Goal: Task Accomplishment & Management: Use online tool/utility

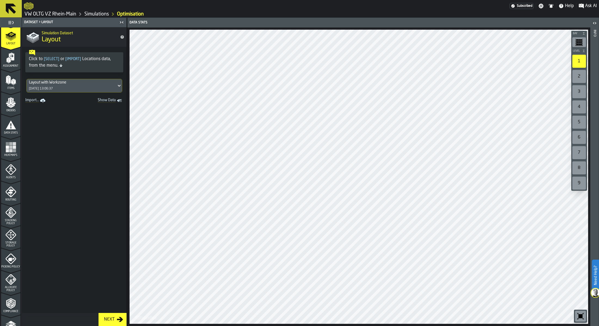
scroll to position [39, 0]
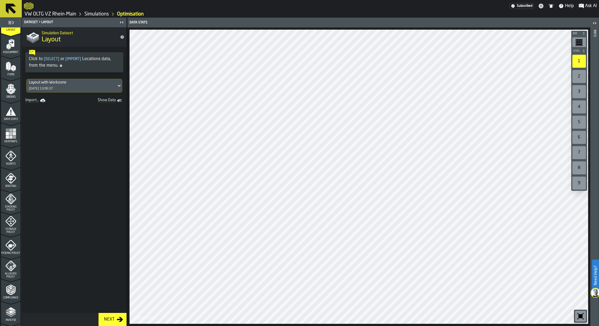
click at [11, 272] on span "Allocate Policy" at bounding box center [10, 275] width 19 height 6
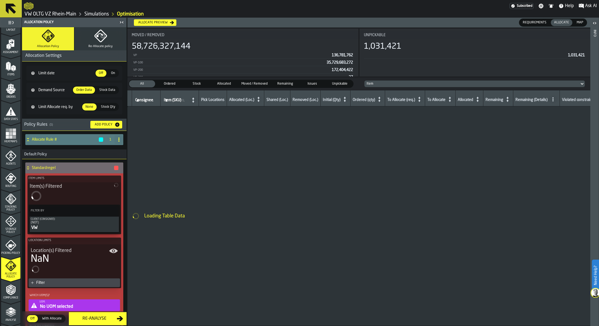
click at [85, 47] on button "Re-Allocate policy" at bounding box center [101, 38] width 52 height 23
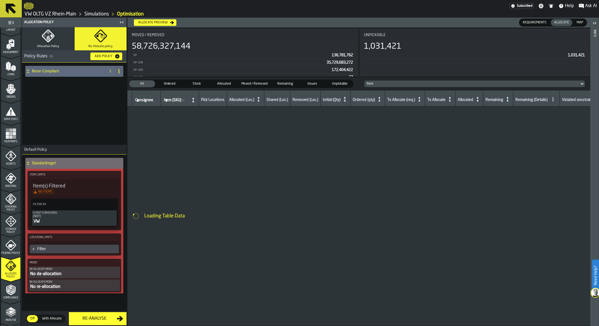
click at [73, 75] on div "None-Compliant" at bounding box center [64, 71] width 78 height 11
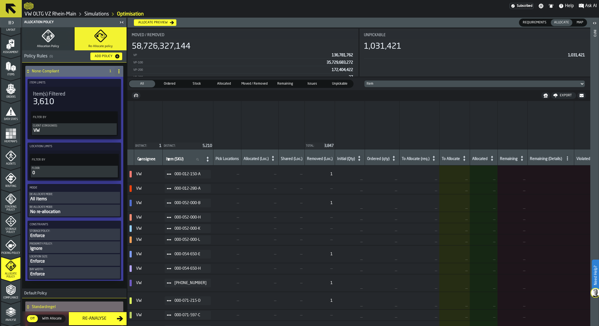
click at [67, 200] on div "All items" at bounding box center [74, 199] width 89 height 7
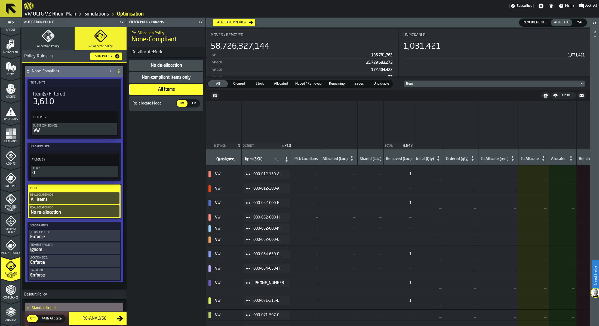
click at [53, 40] on icon "button" at bounding box center [48, 35] width 13 height 13
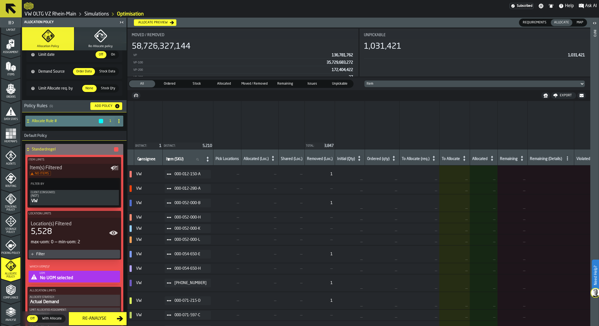
scroll to position [0, 0]
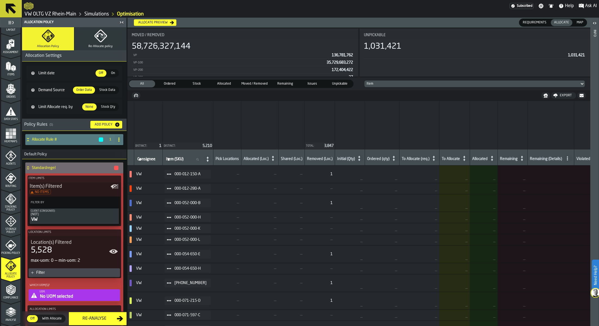
click at [71, 131] on h3 "Policy Rules ( 1 ) Add Policy" at bounding box center [74, 125] width 104 height 12
click at [69, 139] on h4 "Allocate Rule #" at bounding box center [65, 139] width 66 height 4
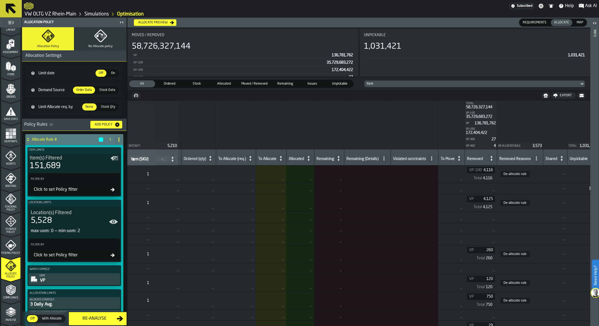
scroll to position [0, 187]
click at [5, 88] on icon "menu Orders" at bounding box center [10, 89] width 11 height 11
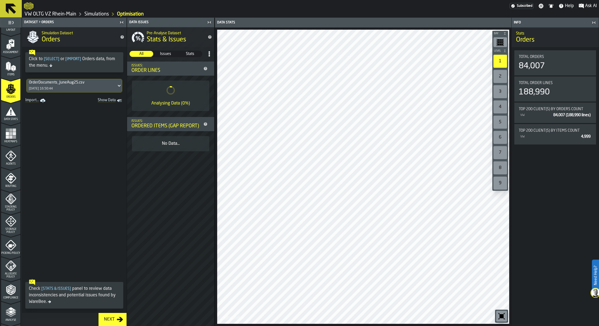
click at [10, 135] on rect "menu Heatmaps" at bounding box center [10, 136] width 3 height 3
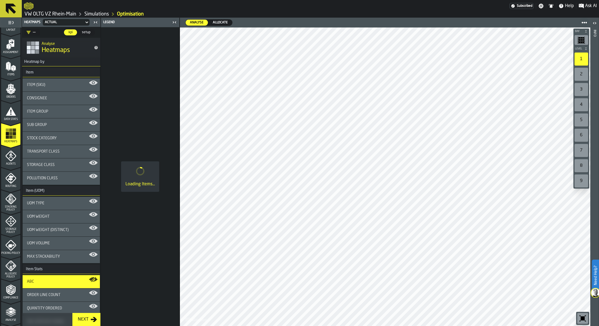
click at [9, 119] on span "Data Stats" at bounding box center [10, 119] width 19 height 3
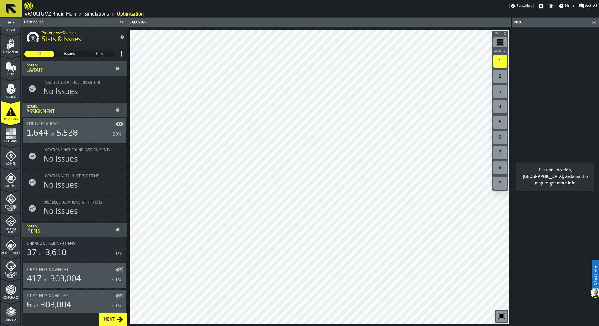
click at [4, 266] on div "Allocate Policy" at bounding box center [10, 269] width 19 height 18
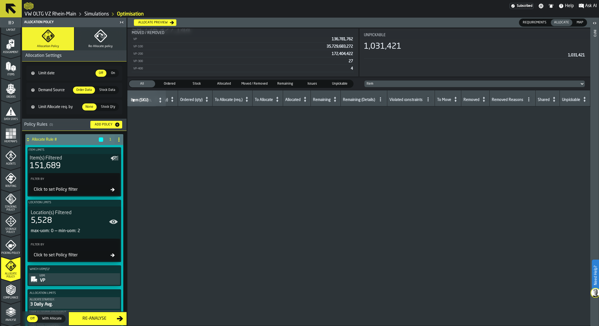
scroll to position [0, 0]
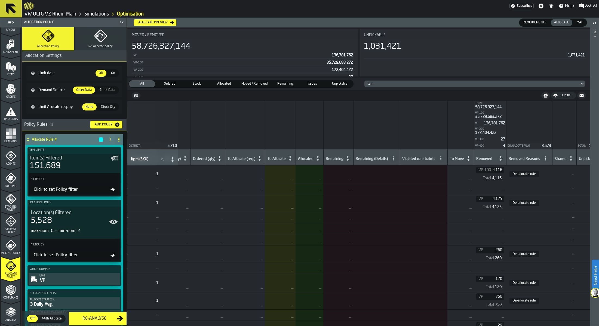
click at [89, 42] on button "Re-Allocate policy" at bounding box center [101, 38] width 52 height 23
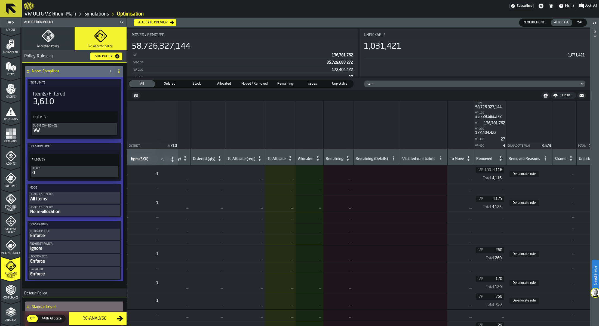
click at [49, 171] on div "0" at bounding box center [74, 173] width 85 height 7
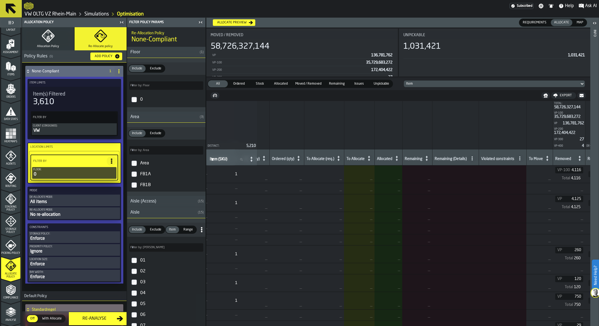
click at [42, 37] on icon "button" at bounding box center [48, 36] width 13 height 13
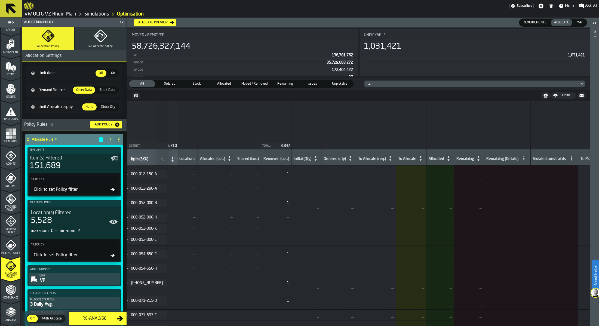
click at [46, 191] on div "Click to set Policy filter" at bounding box center [71, 189] width 79 height 7
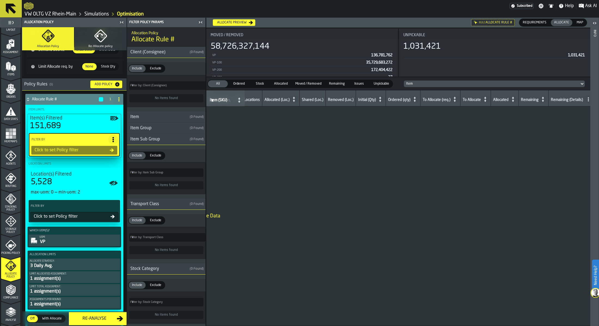
scroll to position [84, 0]
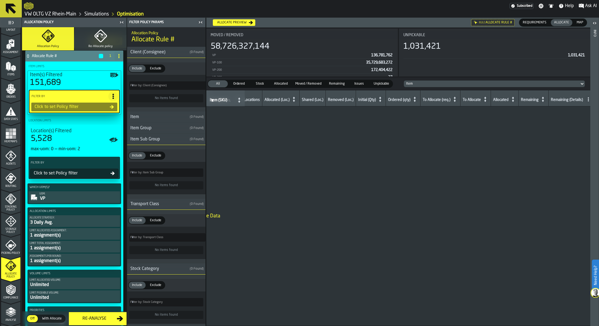
click at [53, 215] on button "Allocate Strategy: 3 Daily Avg." at bounding box center [74, 221] width 91 height 12
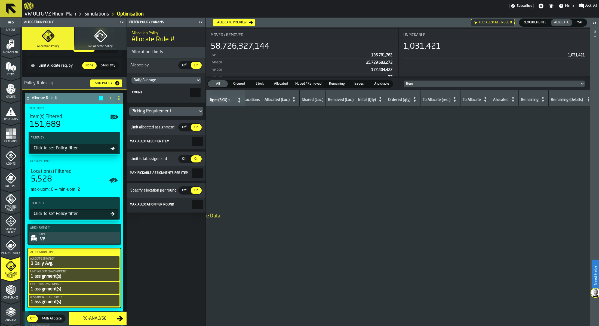
scroll to position [0, 0]
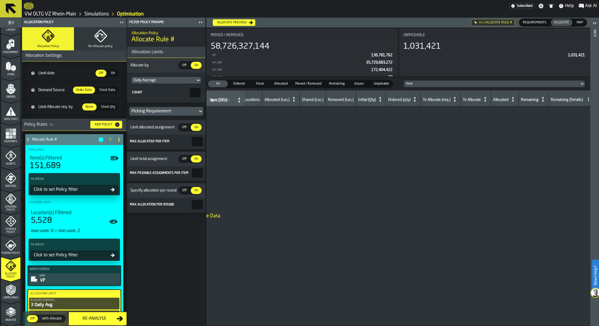
click at [96, 87] on div "Stock Data" at bounding box center [107, 90] width 22 height 7
click at [84, 88] on span "Order Data" at bounding box center [84, 90] width 20 height 5
click at [82, 89] on span "Order Data" at bounding box center [84, 90] width 20 height 5
click at [106, 88] on span "Stock Data" at bounding box center [107, 90] width 20 height 5
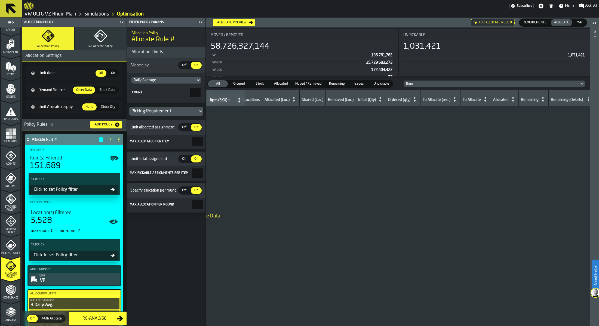
click at [106, 88] on span "Stock Data" at bounding box center [107, 90] width 20 height 5
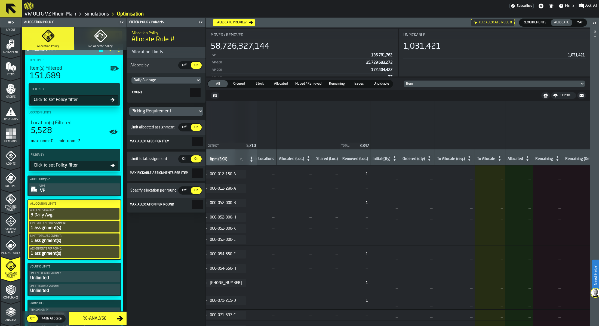
scroll to position [118, 0]
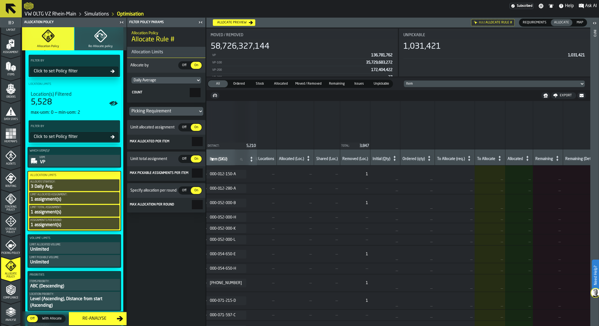
click at [240, 22] on div "Allocate preview" at bounding box center [232, 23] width 34 height 4
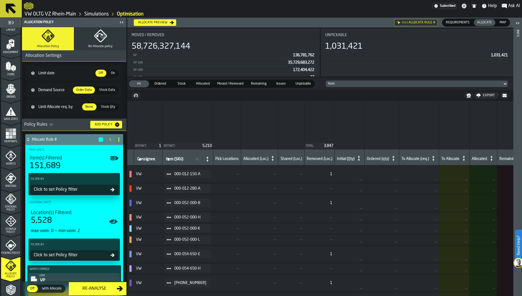
scroll to position [39, 0]
click at [305, 124] on th "Total: 3,847" at bounding box center [320, 125] width 30 height 48
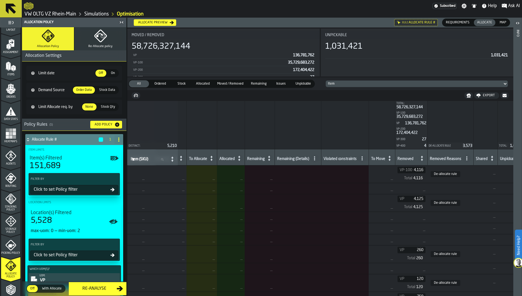
scroll to position [0, 266]
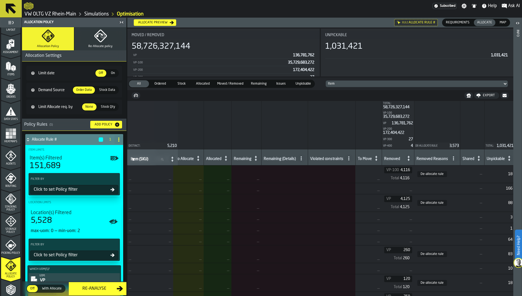
click at [13, 244] on icon "menu Picking Policy" at bounding box center [11, 246] width 7 height 4
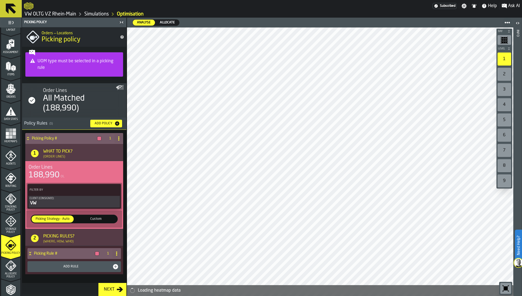
click at [57, 257] on div "Picking Rule #" at bounding box center [64, 253] width 74 height 11
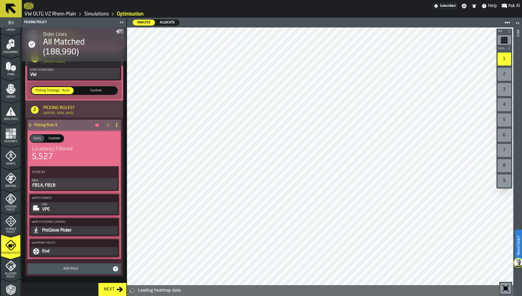
scroll to position [127, 0]
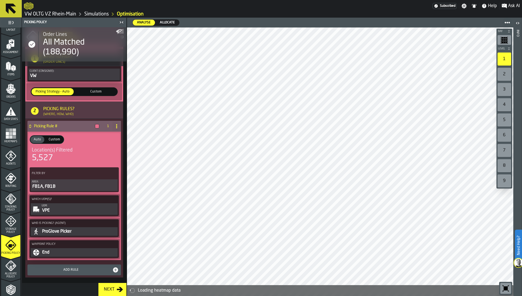
click at [50, 210] on div "VPE" at bounding box center [79, 210] width 75 height 7
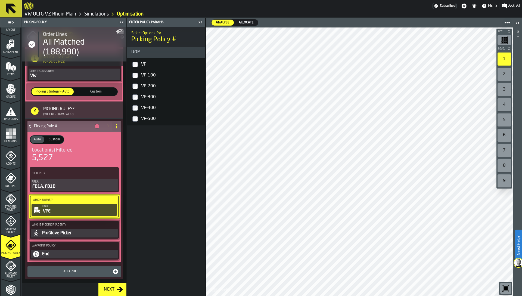
click at [138, 64] on label "VP" at bounding box center [166, 64] width 76 height 11
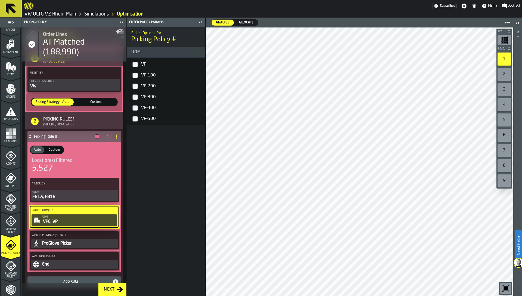
scroll to position [91, 0]
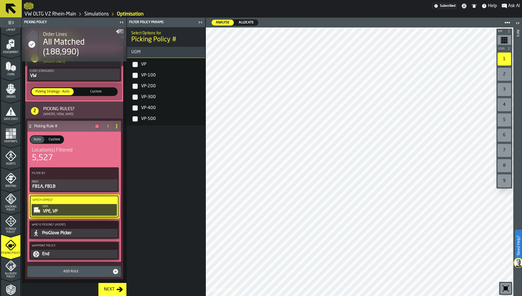
click at [109, 210] on div "VPE, VP" at bounding box center [78, 211] width 73 height 7
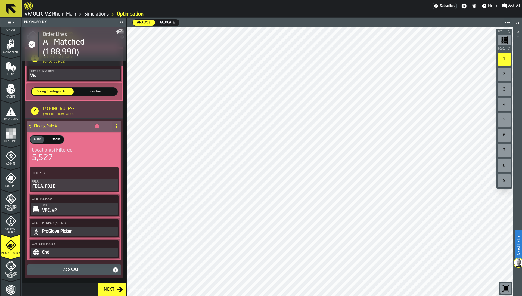
click at [102, 210] on div "VPE, VP" at bounding box center [79, 210] width 75 height 7
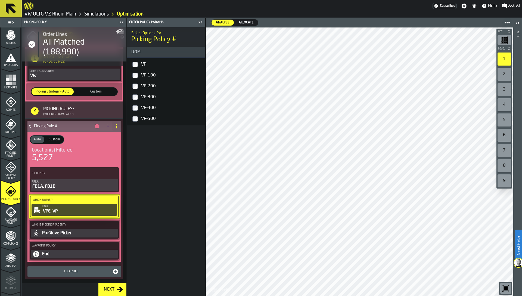
scroll to position [108, 0]
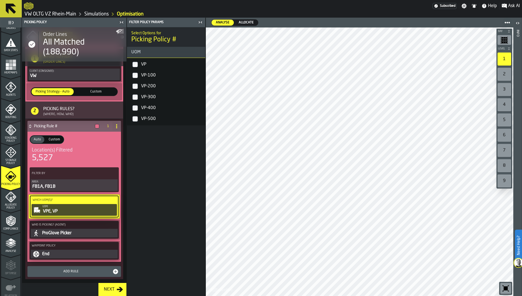
drag, startPoint x: 11, startPoint y: 238, endPoint x: 8, endPoint y: 197, distance: 41.0
click at [8, 197] on ul "1 Start 1.1 Layout 1.2 Assignment 1.3 Items 1.4 Orders 1.5 Data Stats 1.6 Heatm…" at bounding box center [10, 121] width 21 height 402
click at [8, 197] on icon "menu Allocate Policy" at bounding box center [8, 197] width 3 height 3
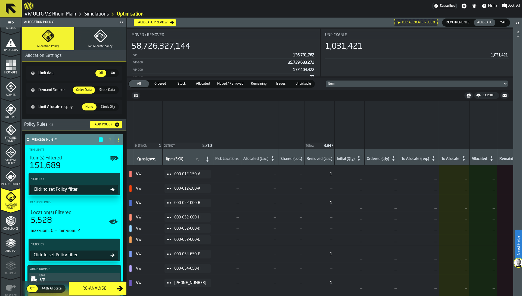
click at [171, 22] on icon "button-Allocate preview" at bounding box center [172, 22] width 4 height 3
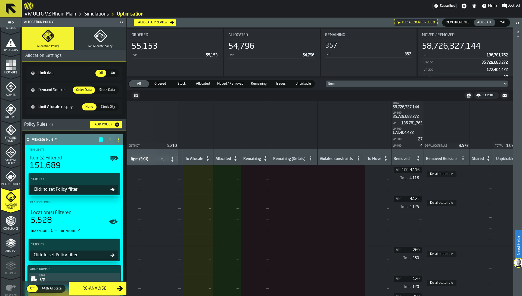
scroll to position [0, 266]
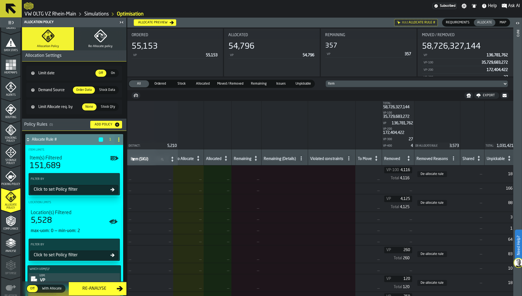
click at [405, 156] on icon at bounding box center [409, 159] width 8 height 8
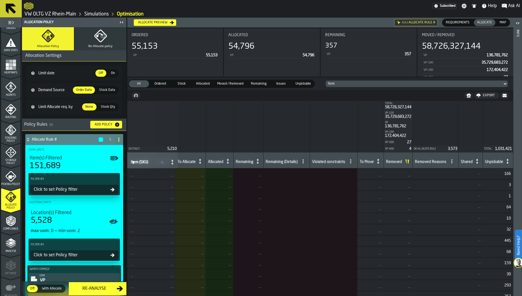
scroll to position [0, 265]
click at [404, 158] on icon at bounding box center [408, 162] width 8 height 8
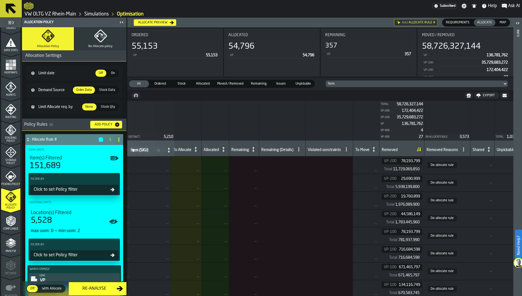
click at [259, 81] on span "Remaining" at bounding box center [259, 83] width 20 height 5
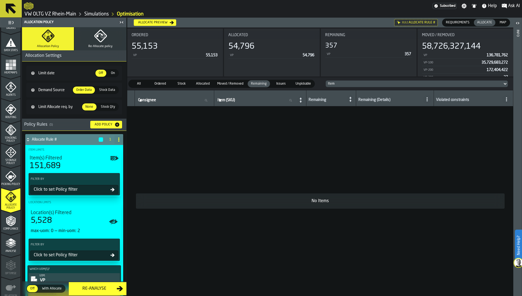
click at [0, 0] on icon at bounding box center [0, 0] width 0 height 0
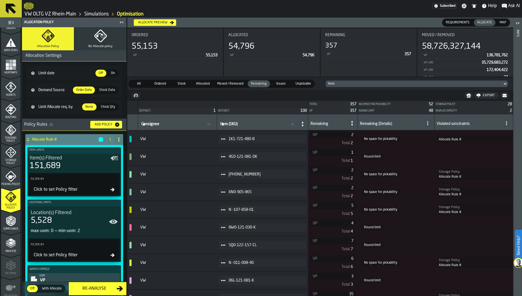
click at [117, 138] on icon at bounding box center [119, 139] width 4 height 4
click at [101, 147] on div "Rename" at bounding box center [96, 150] width 46 height 7
drag, startPoint x: 49, startPoint y: 139, endPoint x: 72, endPoint y: 139, distance: 23.4
click at [72, 139] on input "**********" at bounding box center [65, 139] width 66 height 9
type input "**********"
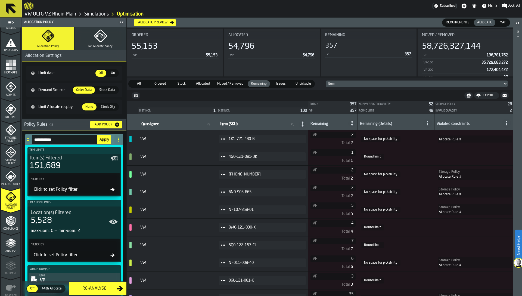
click at [104, 139] on span "Apply" at bounding box center [105, 140] width 10 height 4
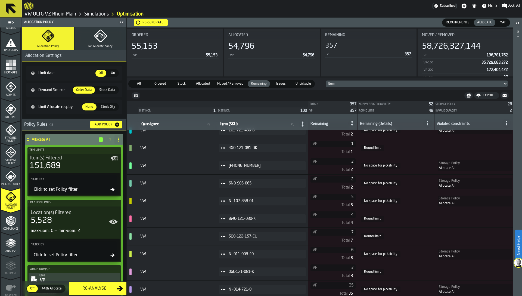
scroll to position [7, 0]
click at [226, 167] on icon at bounding box center [223, 167] width 4 height 4
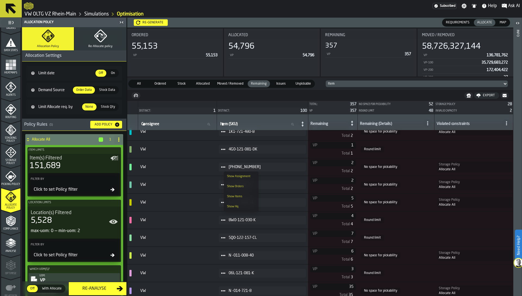
click at [233, 197] on div "Show Items" at bounding box center [241, 197] width 28 height 4
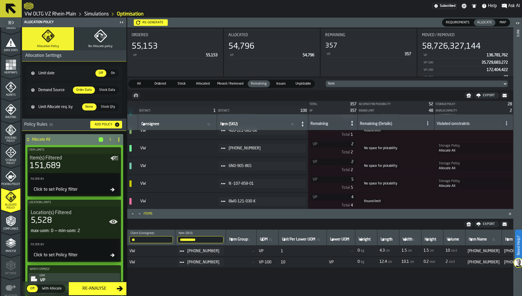
scroll to position [28, 0]
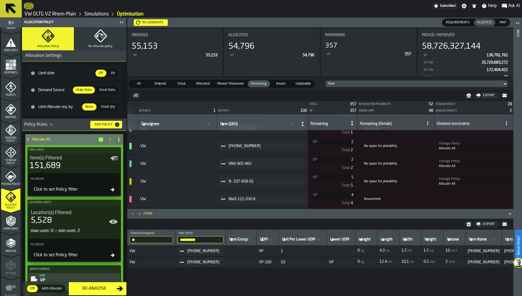
click at [11, 69] on rect "menu Heatmaps" at bounding box center [10, 67] width 3 height 3
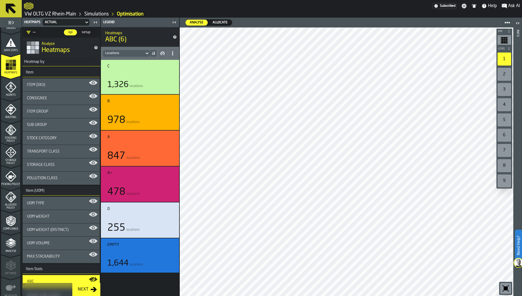
click at [9, 152] on icon "menu Storage Policy" at bounding box center [10, 152] width 7 height 7
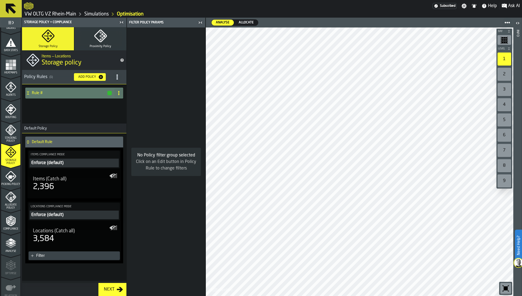
click at [62, 93] on h4 "Rule #" at bounding box center [69, 93] width 75 height 4
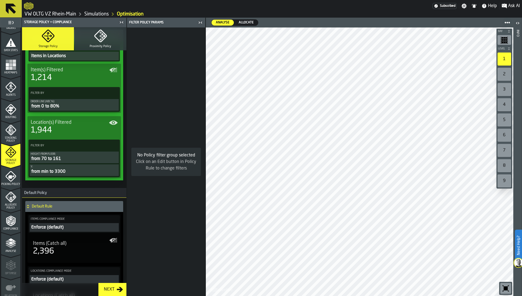
scroll to position [56, 0]
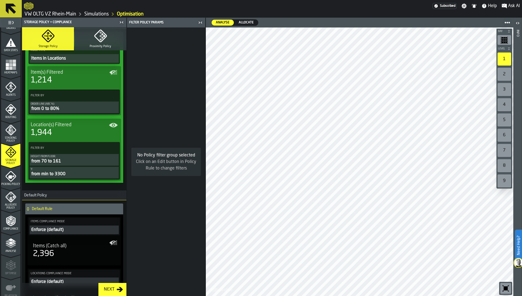
click at [55, 107] on div "from 0 to 80%" at bounding box center [74, 109] width 87 height 7
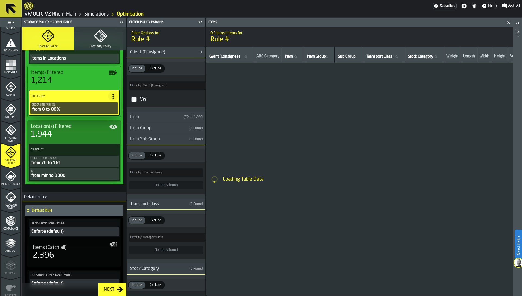
click at [54, 110] on div "from 0 to 80%" at bounding box center [74, 109] width 85 height 7
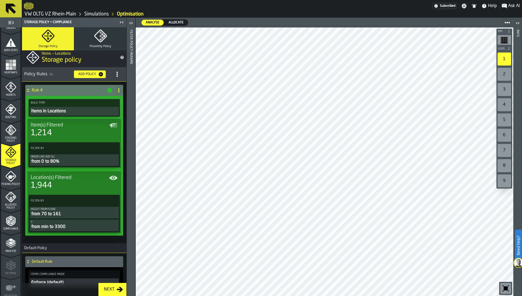
scroll to position [0, 0]
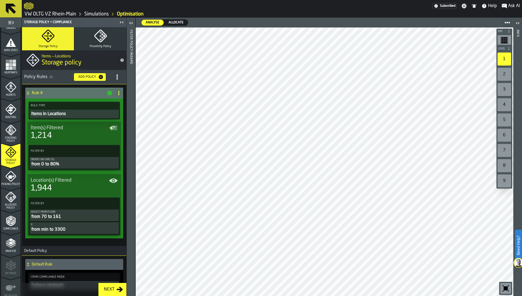
click at [116, 78] on icon "title-section-[object Object]" at bounding box center [117, 76] width 5 height 5
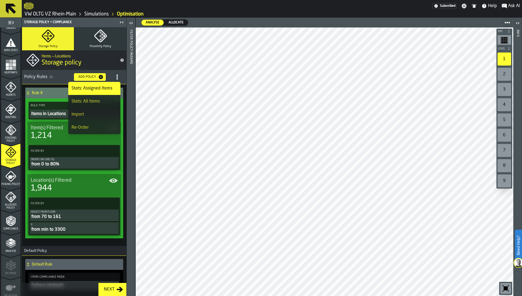
click at [55, 93] on h4 "Rule #" at bounding box center [69, 93] width 75 height 4
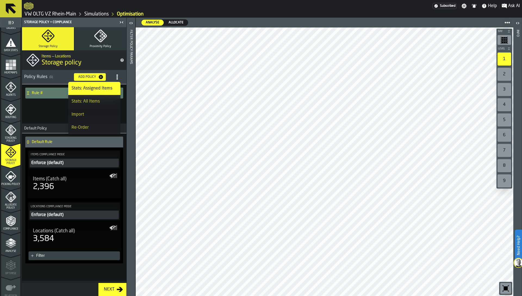
click at [54, 95] on div "Rule #" at bounding box center [68, 93] width 87 height 11
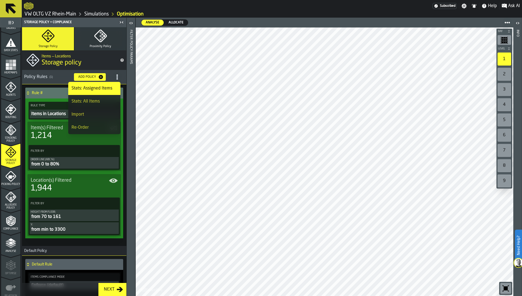
click at [180, 8] on div at bounding box center [228, 6] width 409 height 10
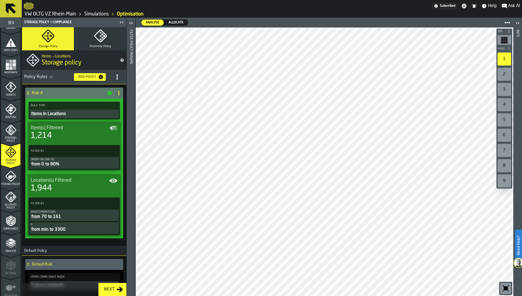
click at [119, 92] on icon at bounding box center [119, 93] width 4 height 4
click at [99, 104] on div "Rename" at bounding box center [96, 104] width 46 height 7
click at [60, 93] on input "******" at bounding box center [65, 92] width 66 height 9
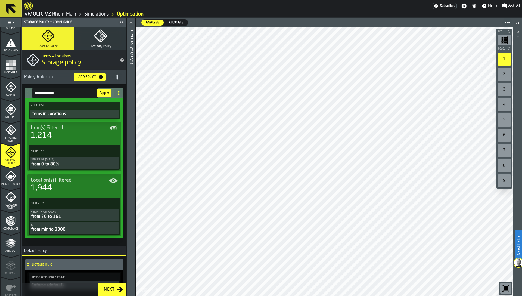
type input "**********"
click at [102, 94] on span "Apply" at bounding box center [105, 93] width 10 height 4
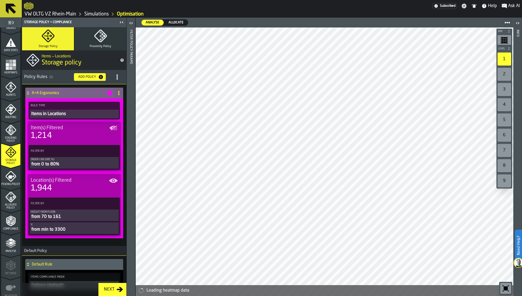
click at [63, 216] on div "from 70 to 161" at bounding box center [74, 217] width 87 height 7
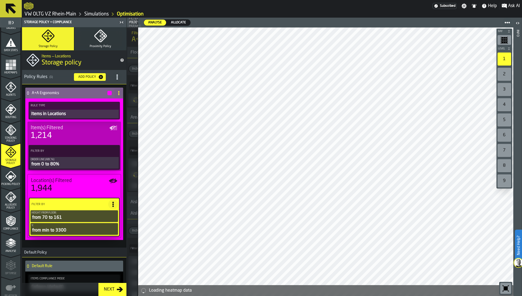
type input "****"
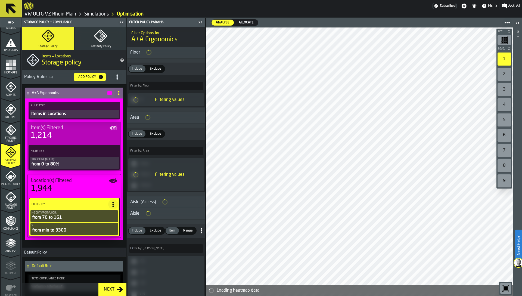
type input "****"
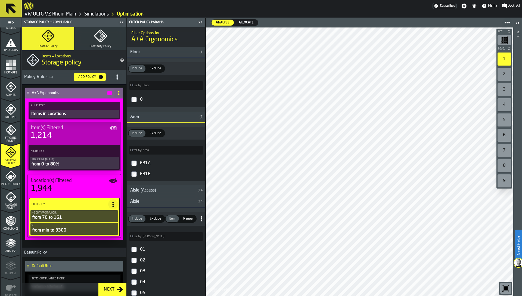
click at [498, 99] on div "4" at bounding box center [505, 104] width 14 height 13
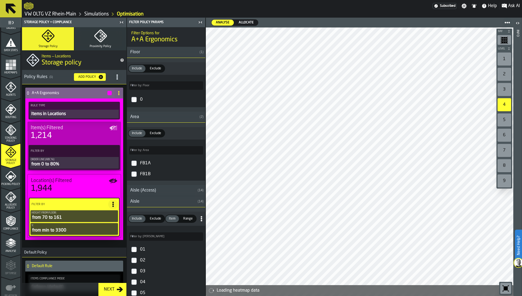
click at [501, 82] on label "3" at bounding box center [505, 89] width 16 height 15
click at [7, 204] on span "Allocate Policy" at bounding box center [10, 207] width 19 height 6
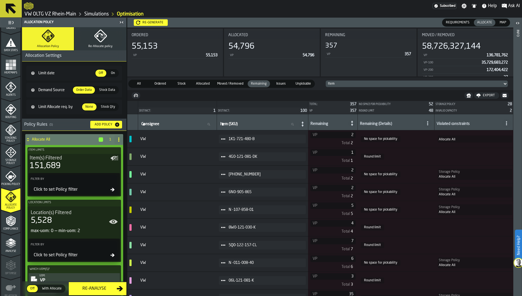
click at [223, 139] on circle at bounding box center [222, 139] width 2 height 2
click at [7, 185] on span "Picking Policy" at bounding box center [10, 184] width 19 height 3
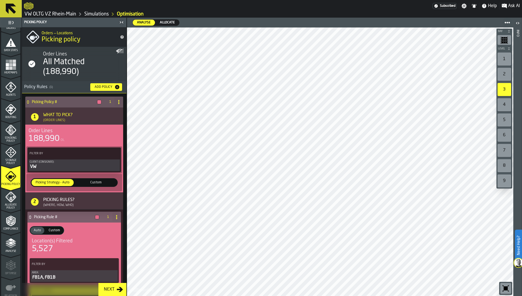
click at [12, 150] on icon "menu Storage Policy" at bounding box center [10, 152] width 11 height 11
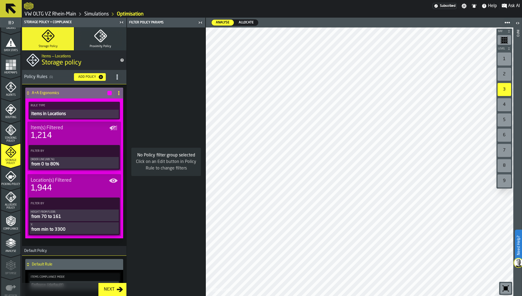
click at [58, 97] on div "A+A Ergonomics" at bounding box center [68, 93] width 87 height 11
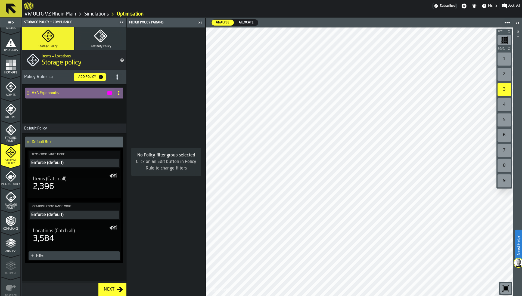
click at [58, 97] on div "A+A Ergonomics" at bounding box center [68, 93] width 87 height 11
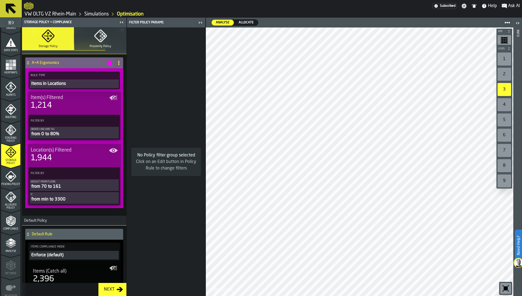
scroll to position [30, 0]
click at [8, 64] on icon "menu Heatmaps" at bounding box center [10, 64] width 11 height 11
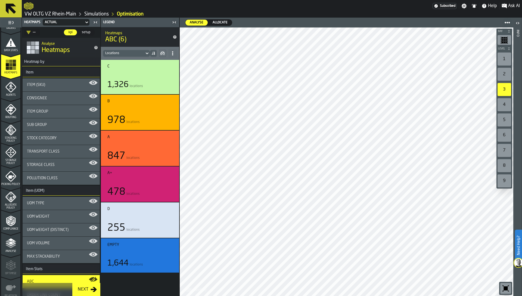
click at [507, 121] on div "5" at bounding box center [505, 119] width 14 height 13
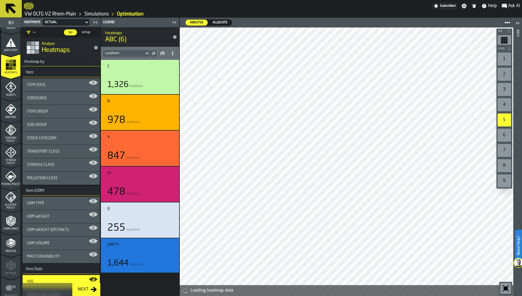
click at [212, 23] on span "Allocate" at bounding box center [220, 22] width 19 height 5
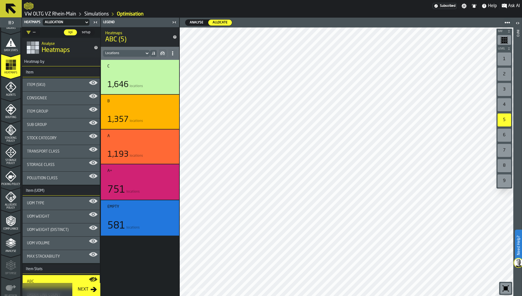
click at [507, 103] on div "4" at bounding box center [505, 104] width 14 height 13
click at [505, 117] on div "5" at bounding box center [505, 119] width 14 height 13
click at [503, 146] on div "7" at bounding box center [505, 150] width 14 height 13
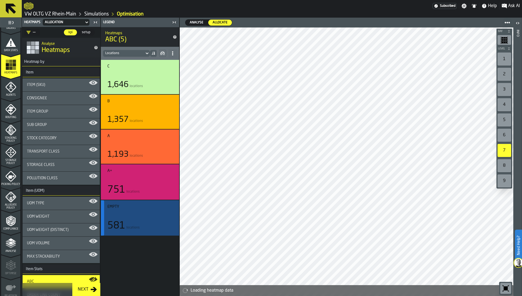
click at [102, 212] on div "button-" at bounding box center [102, 217] width 3 height 35
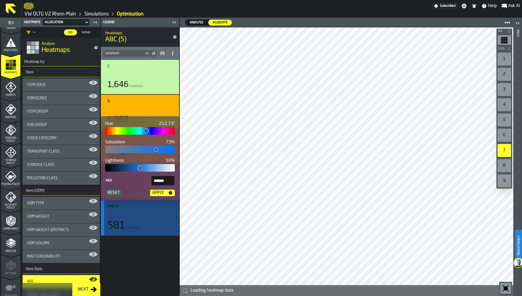
type input "*"
type input "*******"
type input "*"
type input "*******"
click at [111, 150] on div at bounding box center [140, 150] width 70 height 8
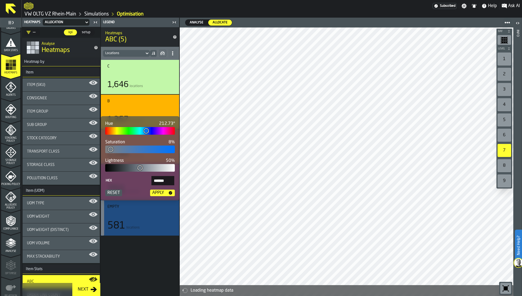
click at [159, 193] on div "Apply" at bounding box center [158, 193] width 16 height 7
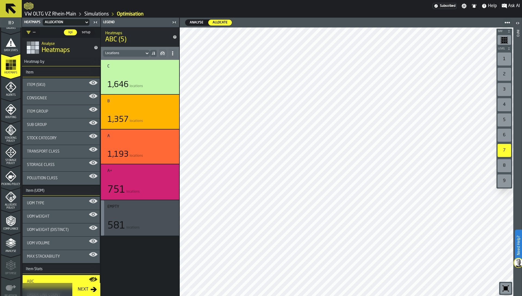
click at [506, 129] on div "6" at bounding box center [505, 135] width 14 height 13
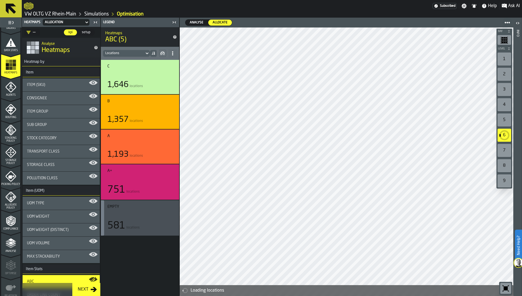
click at [505, 120] on div "5" at bounding box center [505, 119] width 14 height 13
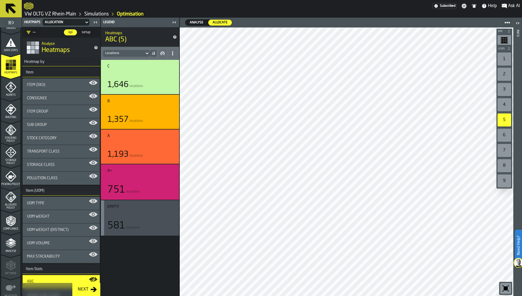
click at [500, 57] on div "1" at bounding box center [505, 59] width 14 height 13
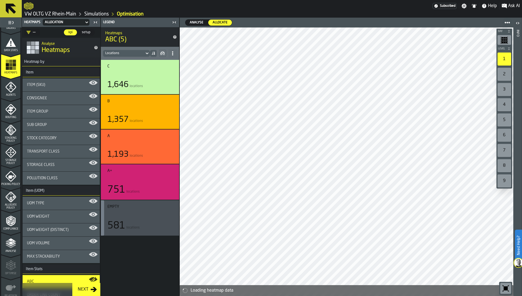
click at [502, 99] on div "4" at bounding box center [505, 104] width 14 height 13
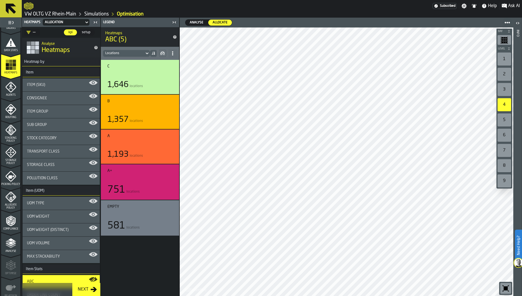
click at [11, 221] on polyline "menu Compliance" at bounding box center [12, 221] width 2 height 3
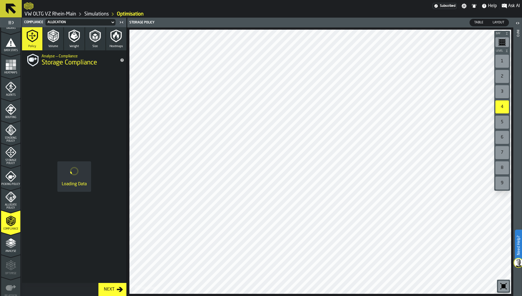
click at [7, 203] on div "Allocate Policy" at bounding box center [10, 201] width 19 height 18
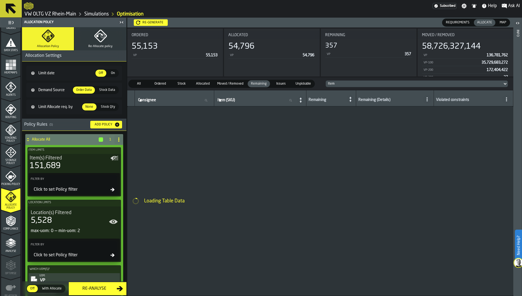
click at [12, 180] on icon "menu Picking Policy" at bounding box center [10, 176] width 11 height 11
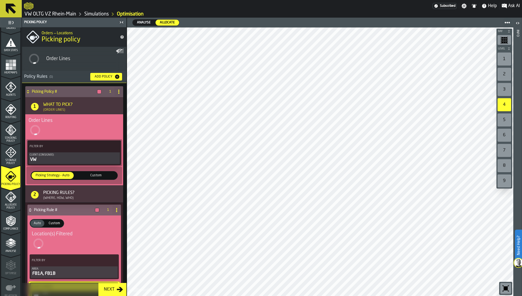
click at [7, 151] on icon "menu Storage Policy" at bounding box center [10, 152] width 11 height 11
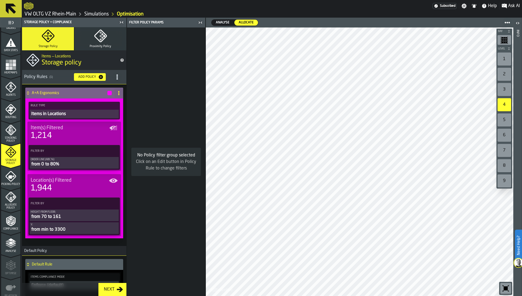
click at [45, 163] on div "from 0 to 80%" at bounding box center [74, 164] width 87 height 7
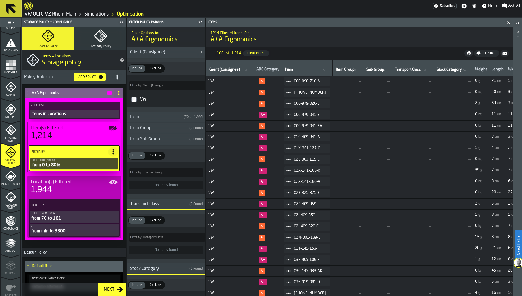
click at [45, 163] on div "from 0 to 80%" at bounding box center [74, 165] width 85 height 7
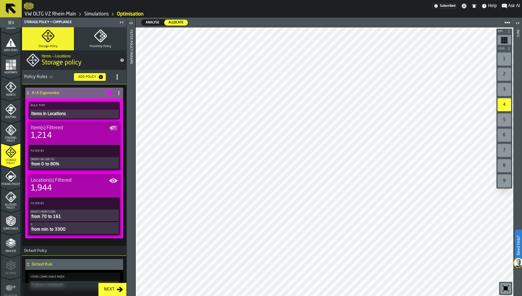
click at [45, 163] on div "from 0 to 80%" at bounding box center [74, 164] width 87 height 7
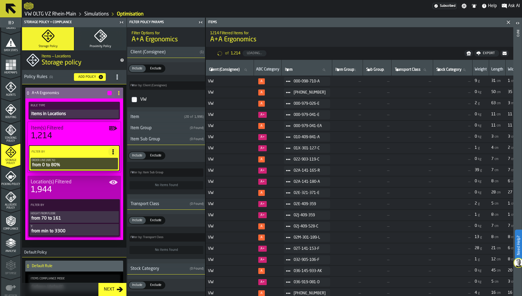
type input "*"
type input "**"
type input "*"
type input "**"
click at [10, 196] on icon "menu Allocate Policy" at bounding box center [10, 197] width 11 height 11
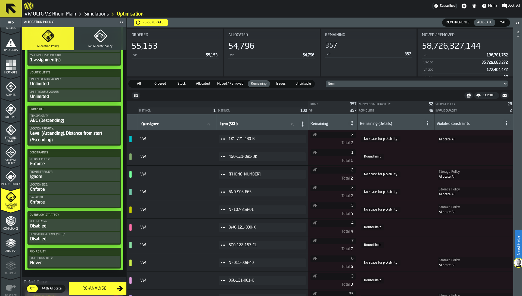
scroll to position [283, 0]
click at [64, 135] on div "Level (Ascending), Distance from start (Ascending)" at bounding box center [74, 136] width 89 height 13
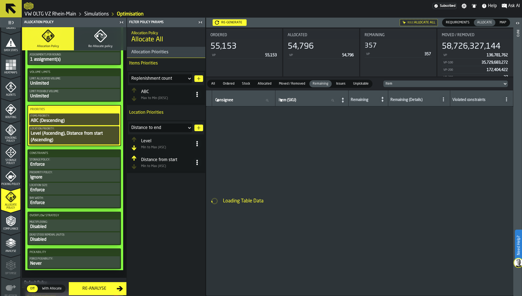
click at [200, 145] on span at bounding box center [197, 144] width 10 height 10
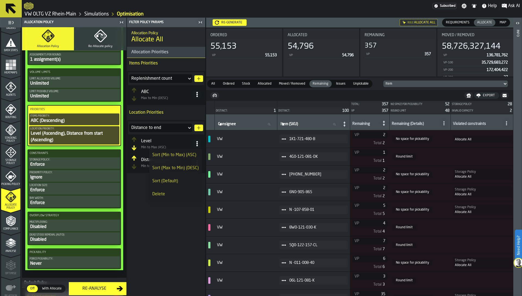
click at [165, 193] on div "Delete" at bounding box center [175, 194] width 47 height 7
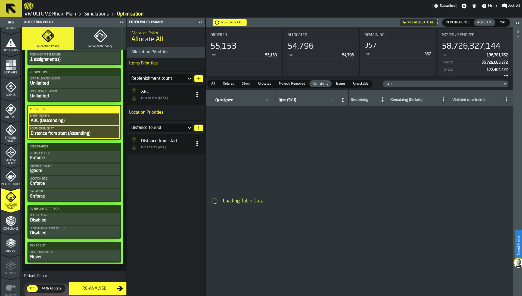
click at [232, 21] on div "Re-generate" at bounding box center [231, 23] width 25 height 4
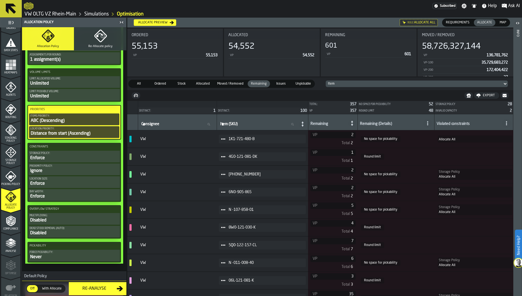
scroll to position [0, 0]
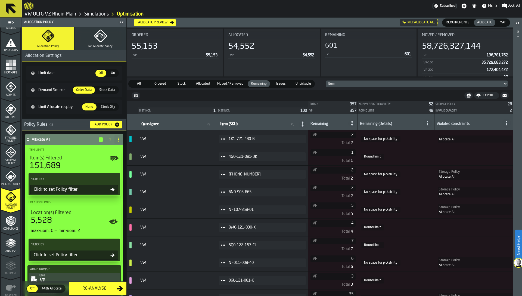
click at [9, 63] on rect "menu Heatmaps" at bounding box center [10, 64] width 3 height 3
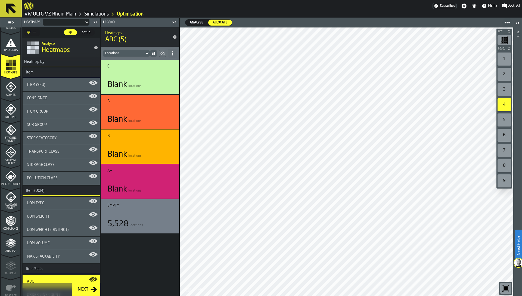
click at [199, 20] on span "Analyse" at bounding box center [197, 22] width 18 height 5
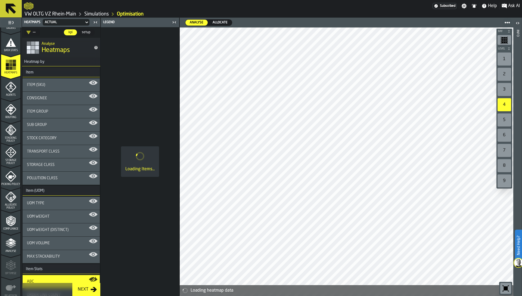
click at [223, 20] on span "Allocate" at bounding box center [220, 22] width 19 height 5
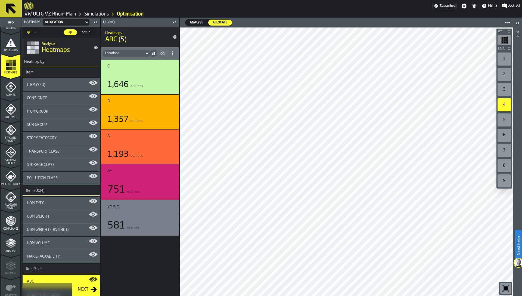
click at [508, 91] on div "3" at bounding box center [505, 89] width 14 height 13
click at [510, 75] on div "2" at bounding box center [505, 74] width 14 height 13
click at [5, 176] on icon "menu Picking Policy" at bounding box center [10, 176] width 11 height 11
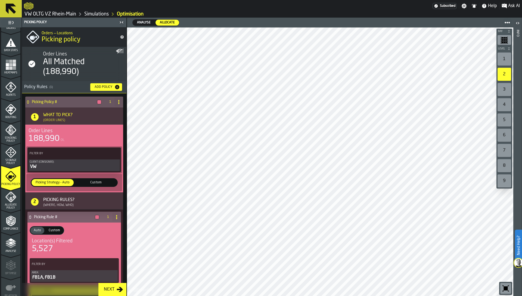
click at [9, 244] on polygon "menu Analyse" at bounding box center [10, 242] width 5 height 3
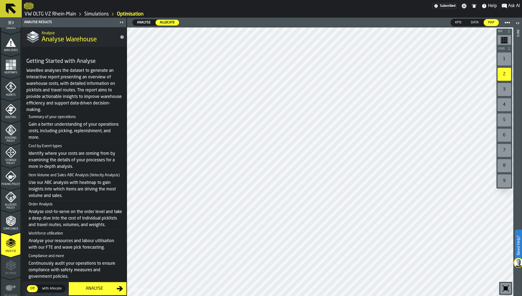
click at [8, 229] on span "Compliance" at bounding box center [10, 228] width 19 height 3
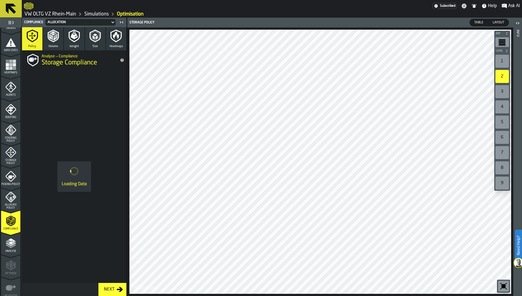
click at [9, 190] on div "Allocate Policy" at bounding box center [10, 198] width 19 height 21
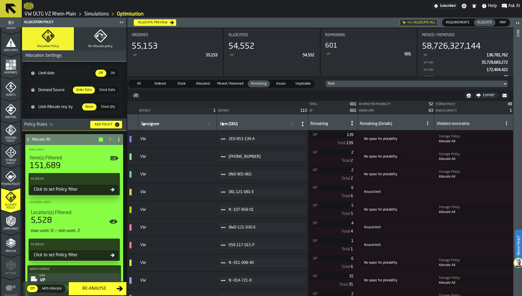
click at [226, 172] on icon at bounding box center [223, 174] width 4 height 4
click at [234, 213] on div "Show Hq" at bounding box center [241, 214] width 28 height 4
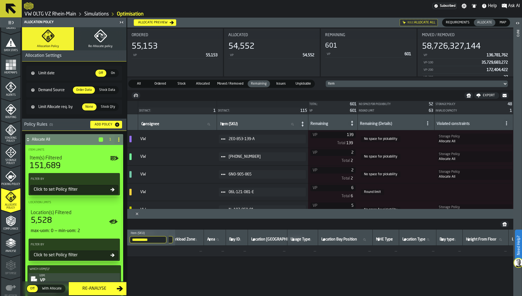
scroll to position [0, 1370]
click at [137, 214] on icon "Close" at bounding box center [136, 213] width 5 height 5
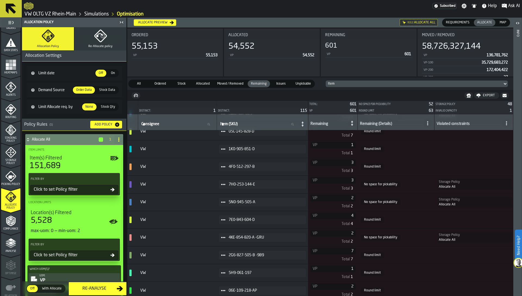
scroll to position [681, 0]
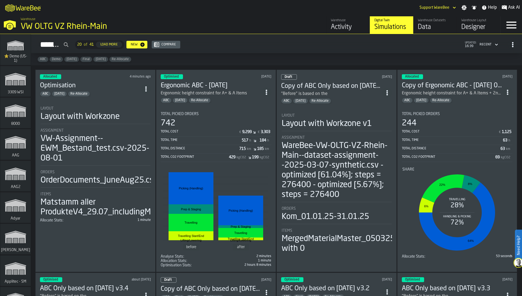
click at [191, 61] on div "ABC Demo [DATE] Final [DATE] Re-Allocate" at bounding box center [276, 59] width 491 height 12
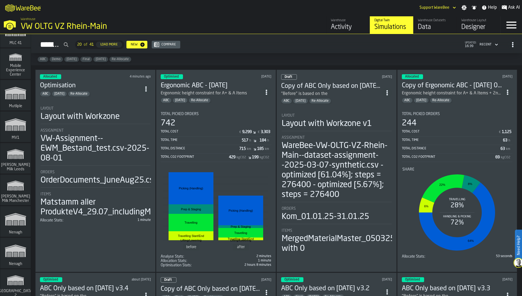
click at [13, 194] on span "[PERSON_NAME] Milk Manchester" at bounding box center [15, 198] width 31 height 9
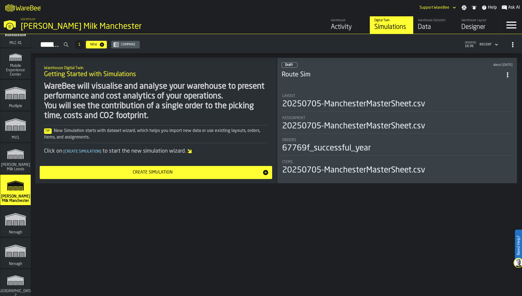
click at [153, 103] on div "WareBee will visualise and analyse your warehouse to present performance and co…" at bounding box center [156, 101] width 224 height 39
click at [346, 26] on div "Activity" at bounding box center [348, 27] width 35 height 9
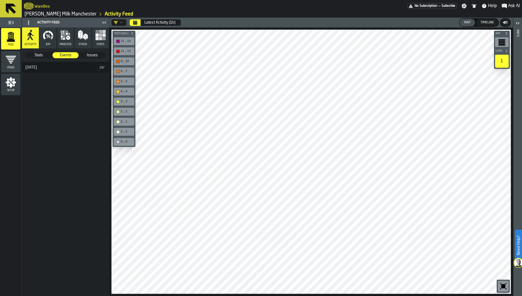
click at [54, 69] on div "18 August" at bounding box center [59, 67] width 75 height 4
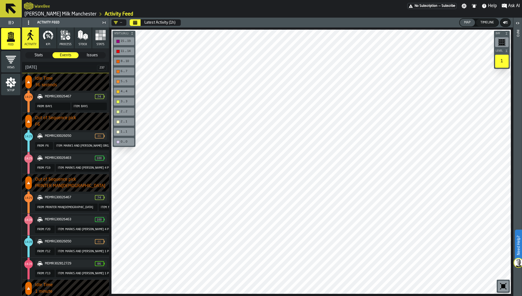
click at [485, 21] on div "Timeline" at bounding box center [488, 23] width 18 height 4
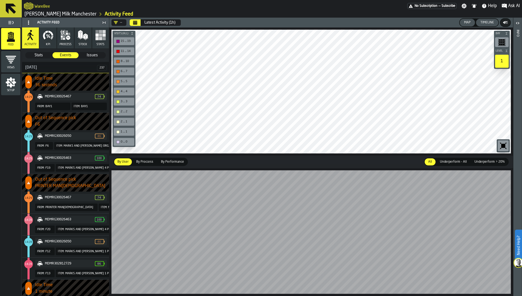
click at [134, 23] on icon "Calendar" at bounding box center [135, 23] width 4 height 3
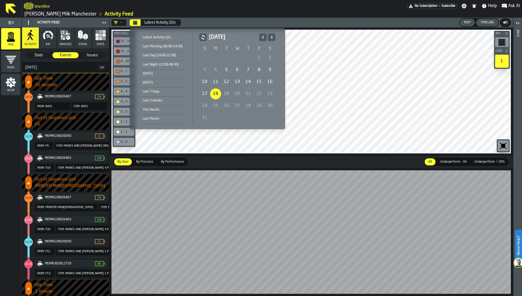
click at [152, 74] on div "Today" at bounding box center [163, 74] width 47 height 6
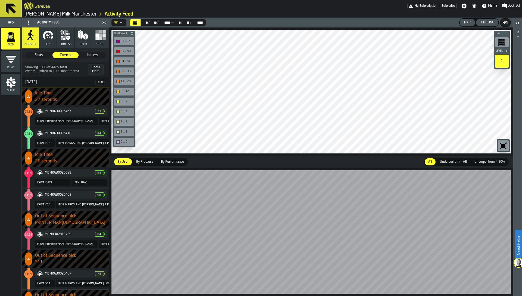
click at [79, 43] on span "Stock" at bounding box center [83, 45] width 9 height 4
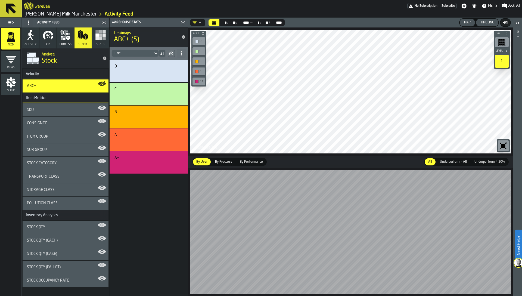
click at [99, 43] on span "Stats" at bounding box center [101, 45] width 8 height 4
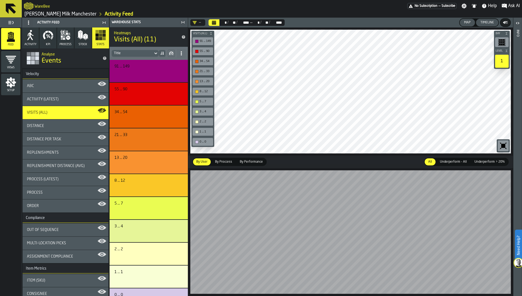
click at [62, 40] on icon "button" at bounding box center [62, 39] width 2 height 2
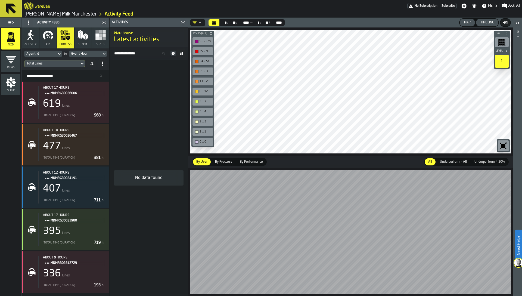
click at [505, 22] on icon "button-" at bounding box center [505, 22] width 4 height 2
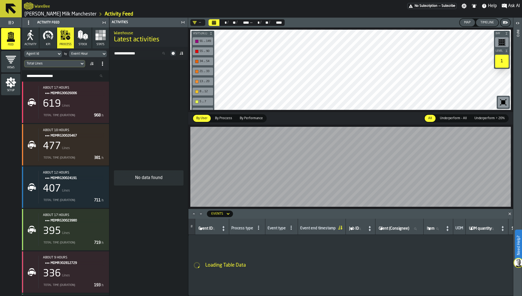
click at [505, 22] on rect "button-" at bounding box center [505, 22] width 1 height 0
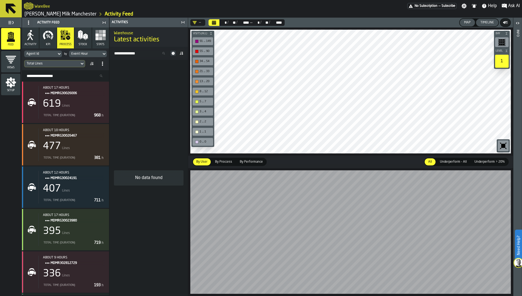
click at [8, 83] on icon "menu Setup" at bounding box center [11, 82] width 10 height 10
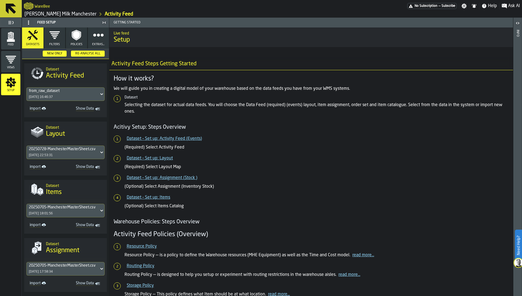
click at [10, 40] on polygon "menu Feed" at bounding box center [11, 40] width 8 height 4
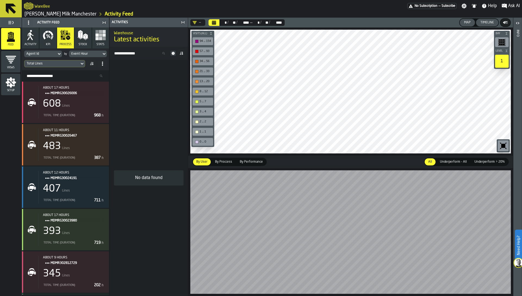
click at [506, 23] on polygon "button-" at bounding box center [506, 23] width 1 height 0
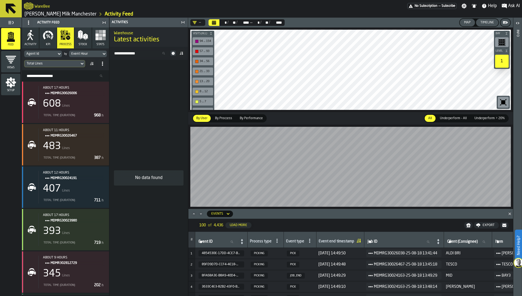
click at [481, 24] on div "Timeline" at bounding box center [488, 23] width 18 height 4
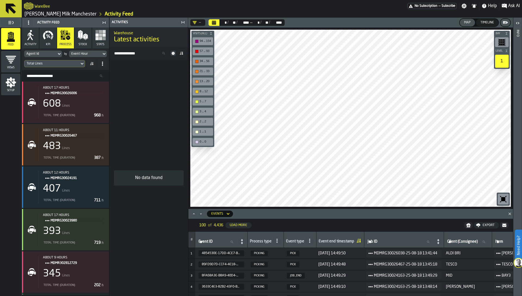
click at [374, 242] on label "Job ID Job ID" at bounding box center [400, 241] width 67 height 7
click at [374, 242] on input "Job ID Job ID" at bounding box center [400, 241] width 67 height 7
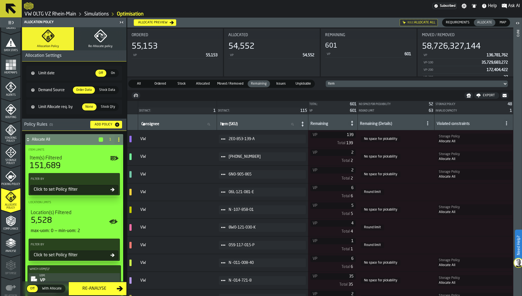
click at [9, 180] on div "Picking Policy" at bounding box center [10, 178] width 19 height 15
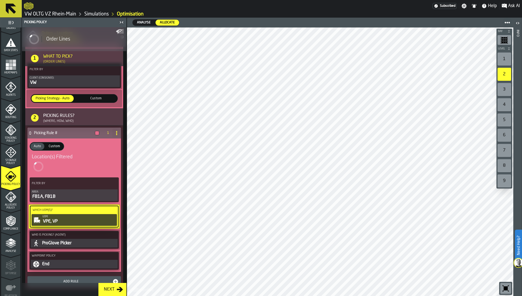
scroll to position [87, 0]
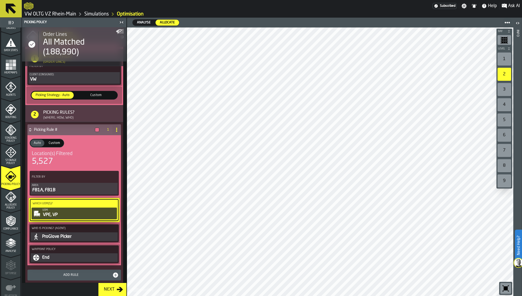
click at [52, 214] on div "VPE, VP" at bounding box center [78, 215] width 73 height 7
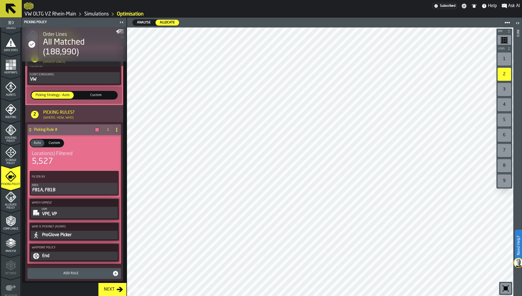
click at [48, 214] on div "VPE, VP" at bounding box center [79, 214] width 75 height 7
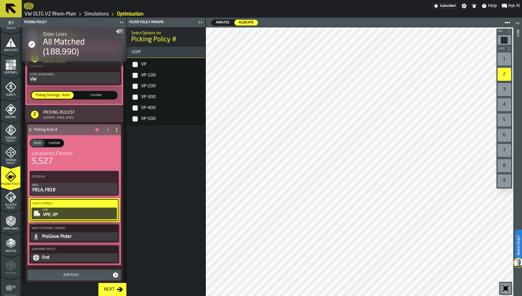
click at [5, 186] on span "Picking Policy" at bounding box center [10, 184] width 19 height 3
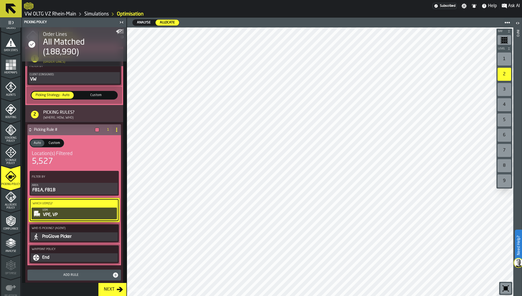
click at [7, 154] on icon "menu Storage Policy" at bounding box center [10, 152] width 11 height 11
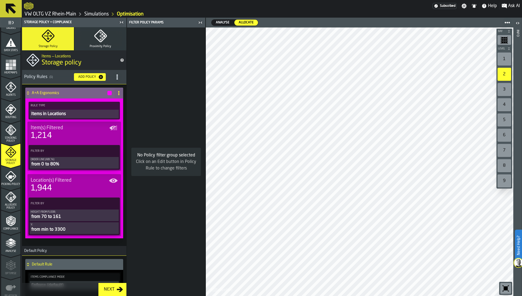
click at [47, 164] on div "from 0 to 80%" at bounding box center [74, 164] width 87 height 7
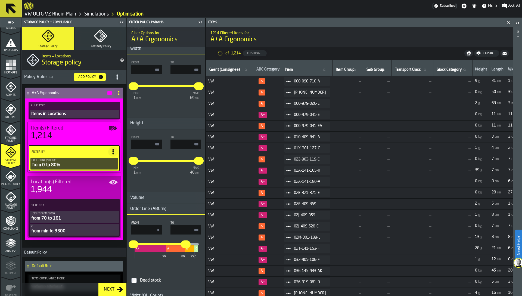
scroll to position [331, 0]
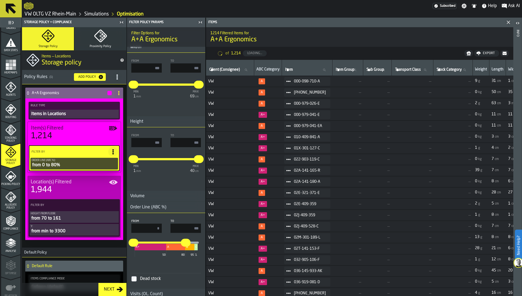
click at [184, 244] on input "**" at bounding box center [184, 243] width 6 height 8
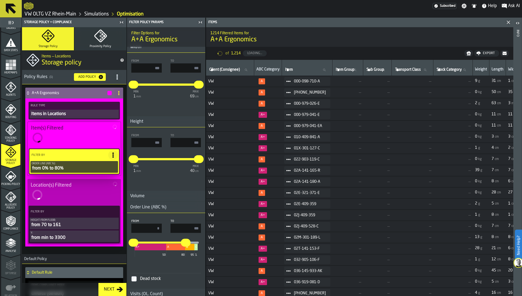
click at [184, 244] on input "**" at bounding box center [184, 243] width 6 height 8
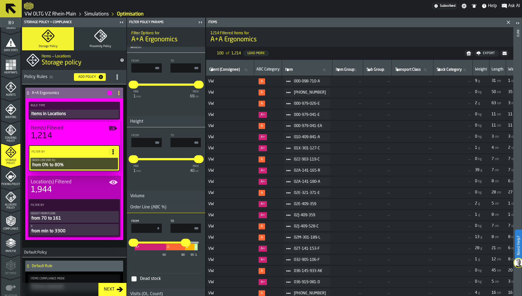
click at [236, 189] on td "VW" at bounding box center [230, 192] width 48 height 11
click at [235, 170] on span "VW" at bounding box center [230, 170] width 44 height 4
click at [232, 166] on td "VW" at bounding box center [230, 170] width 48 height 11
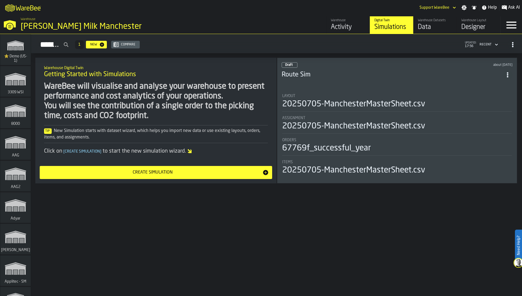
click at [203, 92] on div "WareBee will visualise and analyse your warehouse to present performance and co…" at bounding box center [156, 101] width 224 height 39
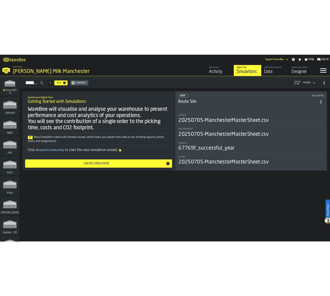
scroll to position [2577, 0]
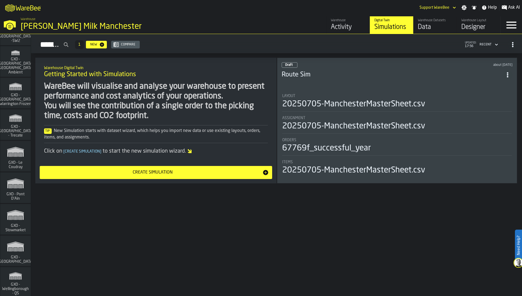
click at [9, 164] on span "GXO - Le Coudray" at bounding box center [15, 165] width 26 height 9
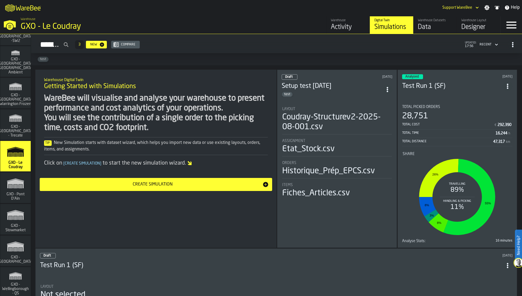
click at [481, 26] on div "Designer" at bounding box center [479, 27] width 35 height 9
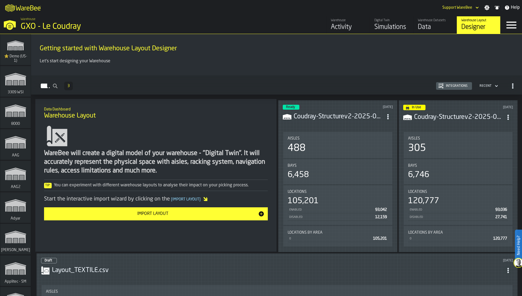
click at [437, 27] on div "Data" at bounding box center [435, 27] width 35 height 9
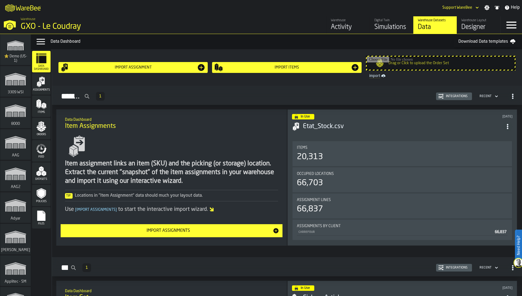
click at [38, 174] on polygon "menu Datasets" at bounding box center [37, 174] width 2 height 4
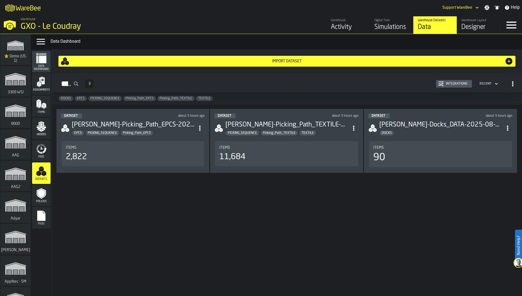
click at [39, 225] on span "Files" at bounding box center [41, 223] width 19 height 3
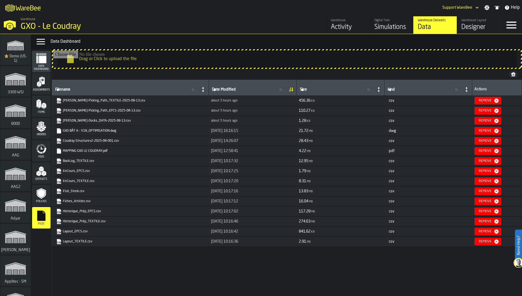
click at [58, 220] on icon "link-to-https://drive.app.warebee.com/efd9e906-5eb9-41af-aac9-d3e075764b8d/file…" at bounding box center [57, 220] width 3 height 4
click at [58, 211] on icon "link-to-https://drive.app.warebee.com/efd9e906-5eb9-41af-aac9-d3e075764b8d/file…" at bounding box center [57, 210] width 3 height 4
drag, startPoint x: 42, startPoint y: 174, endPoint x: 39, endPoint y: 149, distance: 24.7
click at [39, 149] on ul "Data Dashboard Assignments Items Orders Feed Datasets Policies Files" at bounding box center [41, 139] width 19 height 179
click at [39, 149] on icon "menu Feed" at bounding box center [41, 148] width 11 height 11
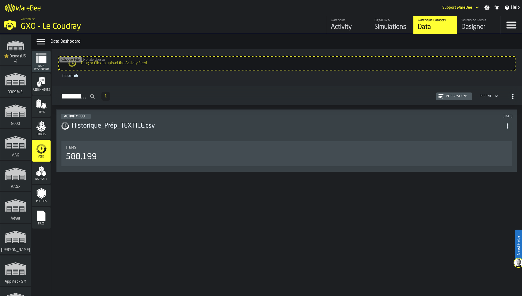
click at [245, 61] on input "Drag or Click to upload the Activity Feed" at bounding box center [287, 63] width 456 height 13
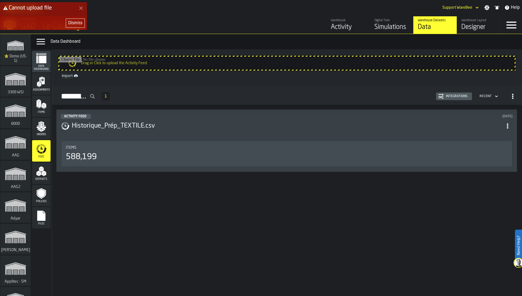
click at [76, 22] on div "Dismiss" at bounding box center [75, 23] width 14 height 7
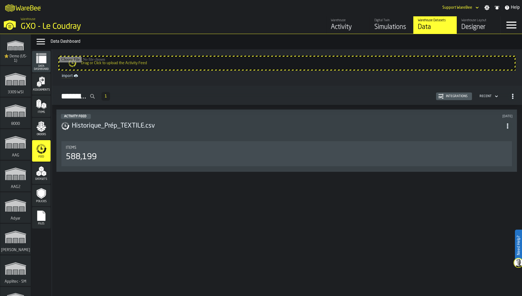
click at [456, 96] on div "Integrations" at bounding box center [457, 96] width 26 height 4
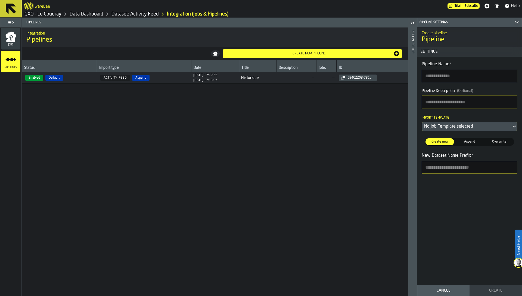
click at [4, 38] on div "Jobs" at bounding box center [10, 38] width 19 height 15
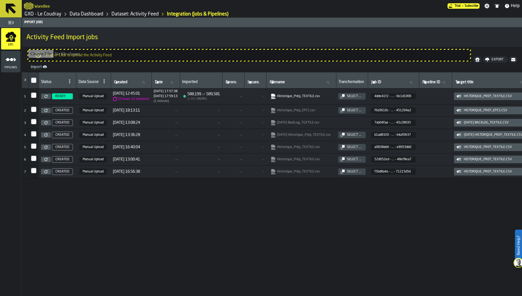
click at [82, 56] on input "Drag or Click to upload the Activity Feed" at bounding box center [249, 55] width 442 height 11
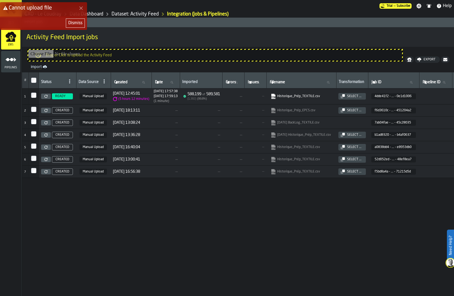
click at [79, 22] on div "Dismiss" at bounding box center [75, 23] width 14 height 7
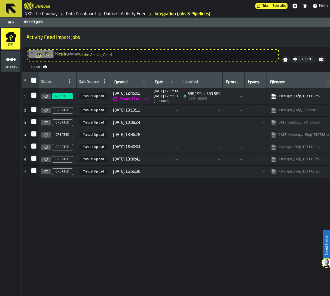
click at [246, 204] on div "# Status Data Source Created Created Date Date Imported Errors Errors Issues Is…" at bounding box center [176, 184] width 308 height 224
click at [158, 227] on div "# Status Data Source Created Created Date Date Imported Errors Errors Issues Is…" at bounding box center [176, 184] width 308 height 224
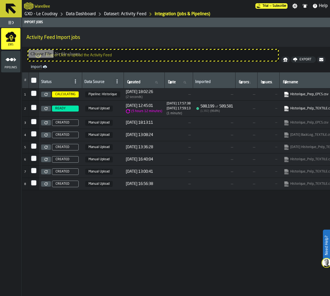
click at [180, 220] on div "# Status Data Source Created Created Date Date Imported Errors Errors Issues Is…" at bounding box center [176, 184] width 308 height 224
click at [81, 218] on div "# Status Data Source Created Created Date Date Imported Errors Errors Issues Is…" at bounding box center [176, 184] width 308 height 224
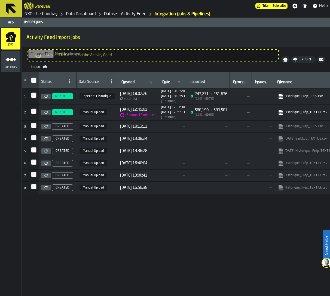
click at [53, 13] on link "GXO - Le Coudray" at bounding box center [40, 14] width 33 height 7
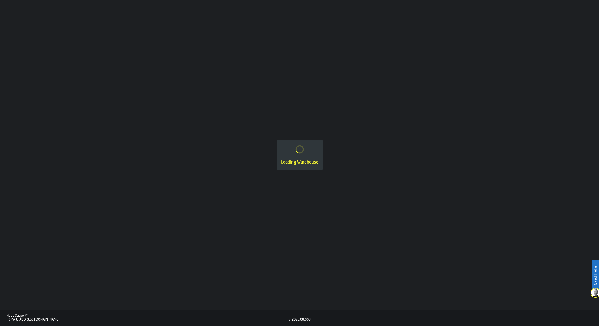
click at [199, 55] on div "Loading Warehouse" at bounding box center [299, 155] width 599 height 310
